Goal: Navigation & Orientation: Find specific page/section

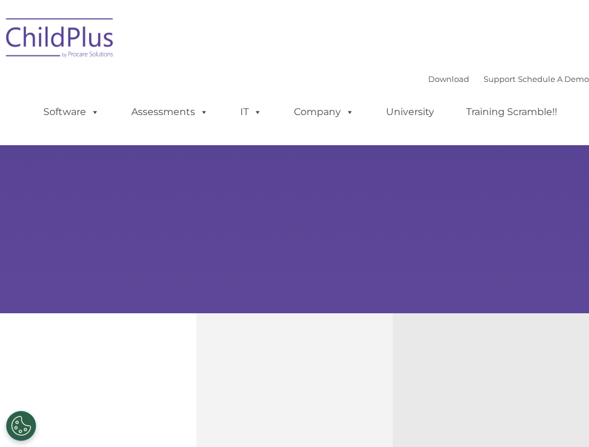
select select "MEDIUM"
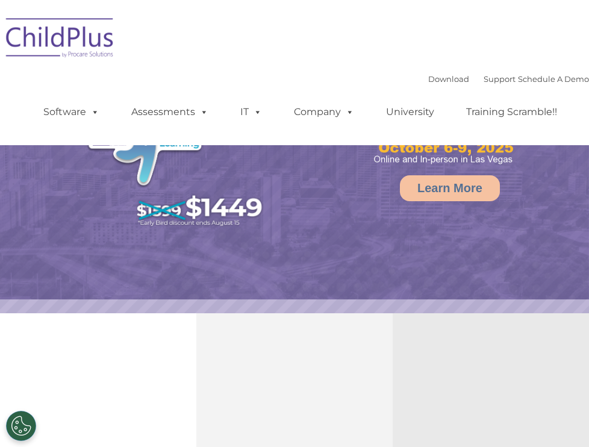
select select "MEDIUM"
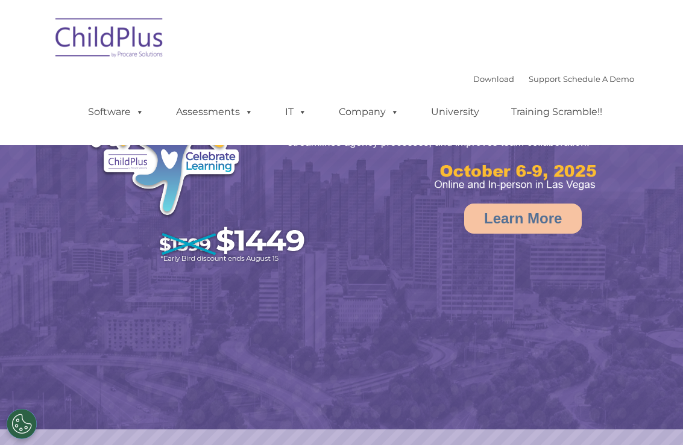
select select "MEDIUM"
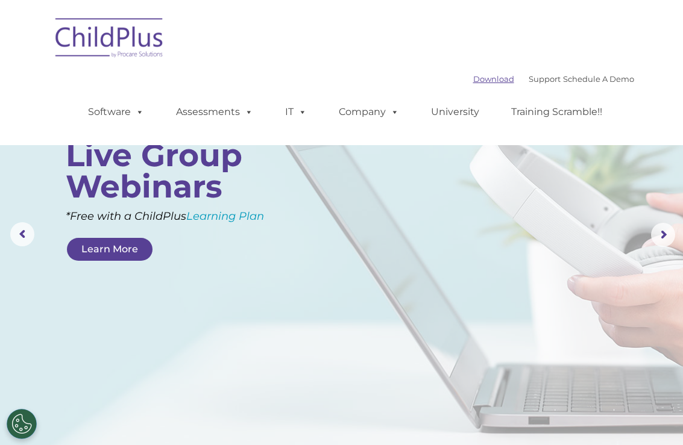
click at [477, 80] on link "Download" at bounding box center [493, 79] width 41 height 10
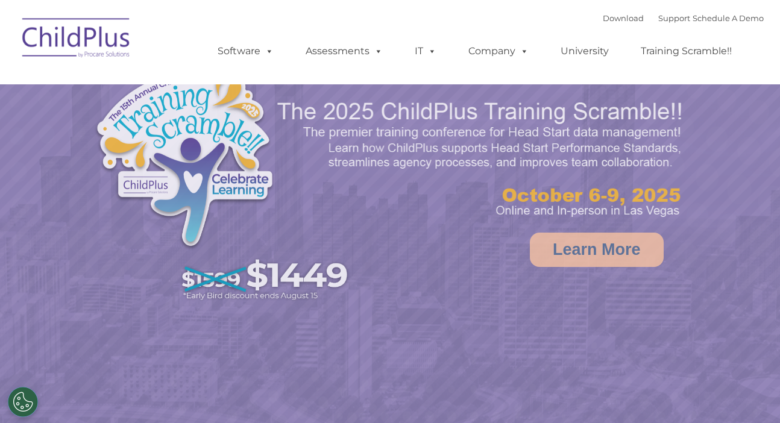
select select "MEDIUM"
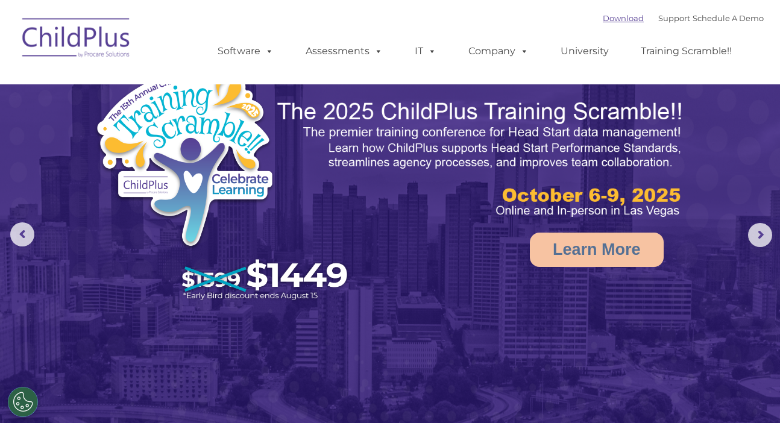
click at [608, 18] on link "Download" at bounding box center [623, 18] width 41 height 10
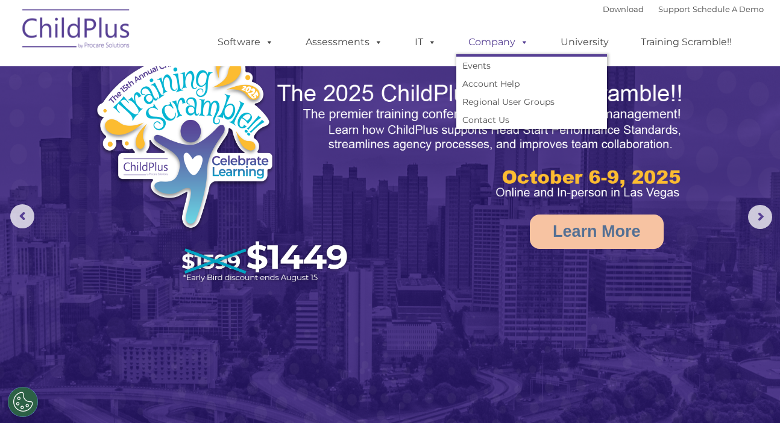
click at [524, 42] on span at bounding box center [521, 41] width 13 height 11
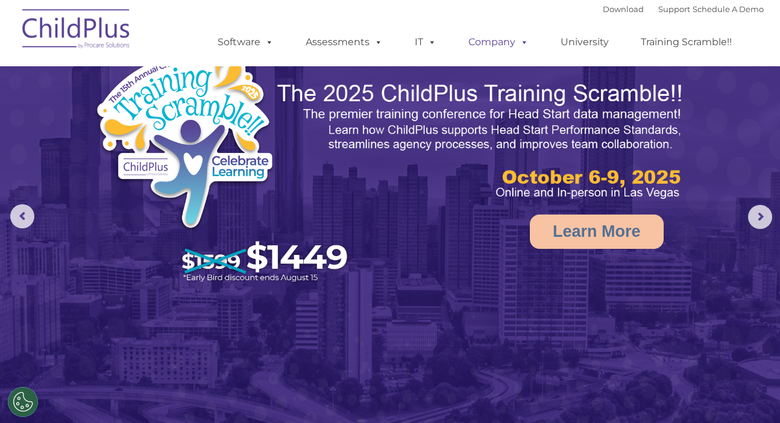
click at [524, 42] on span at bounding box center [521, 41] width 13 height 11
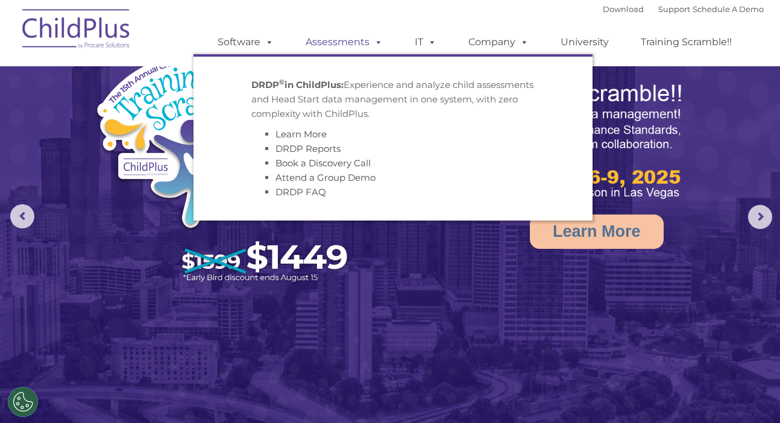
click at [376, 41] on span at bounding box center [375, 41] width 13 height 11
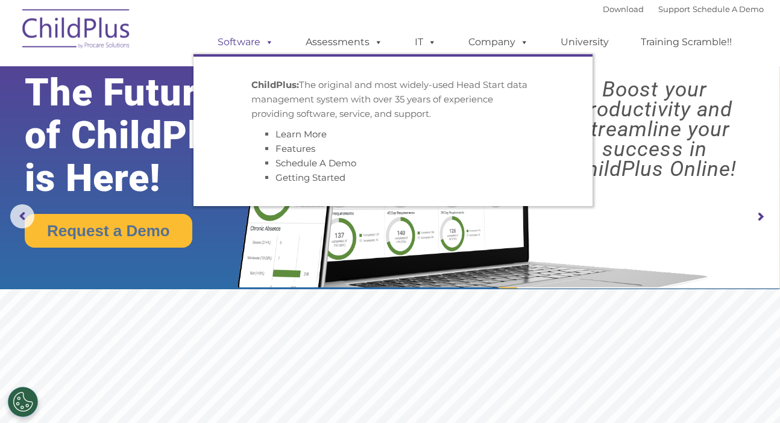
click at [275, 39] on link "Software" at bounding box center [245, 42] width 80 height 24
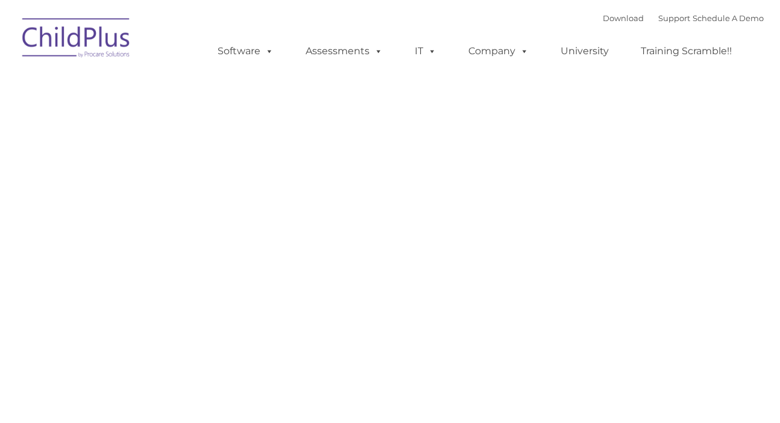
type input ""
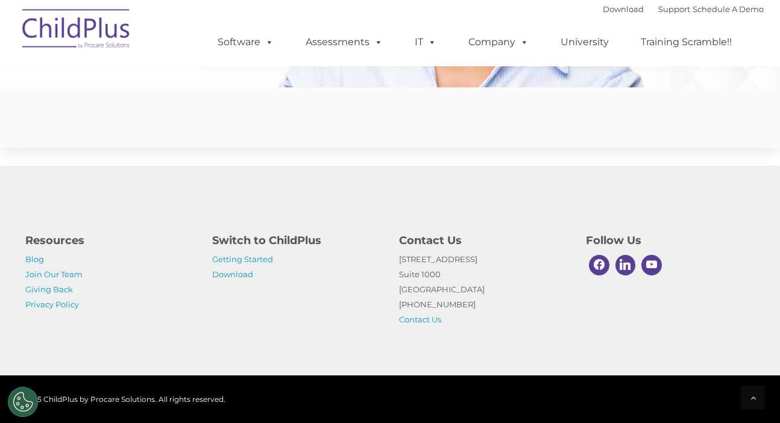
scroll to position [2988, 0]
click at [750, 396] on icon at bounding box center [752, 397] width 5 height 8
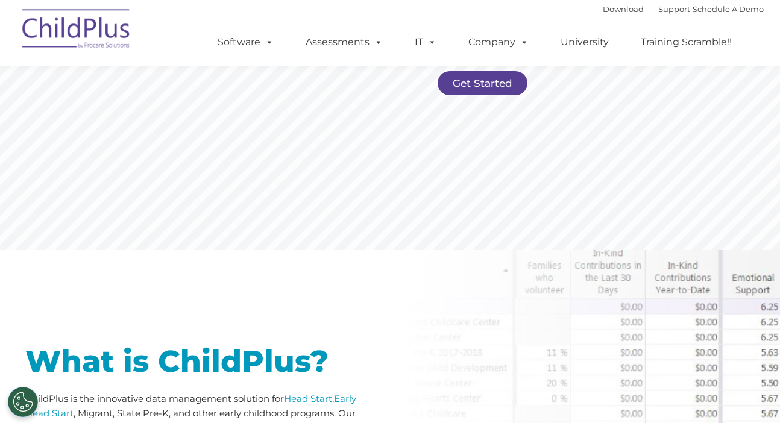
scroll to position [0, 0]
